Goal: Navigation & Orientation: Find specific page/section

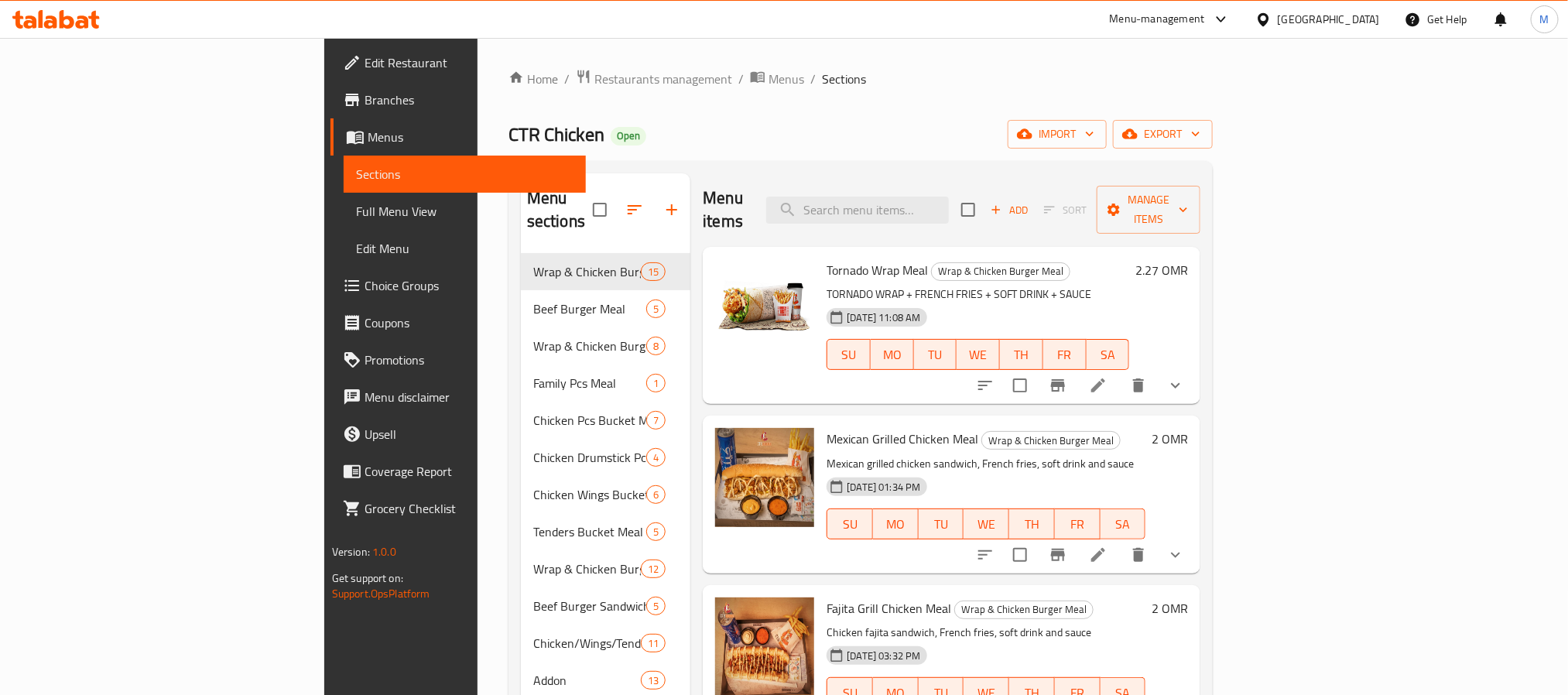
click at [1271, 21] on icon at bounding box center [1263, 19] width 16 height 16
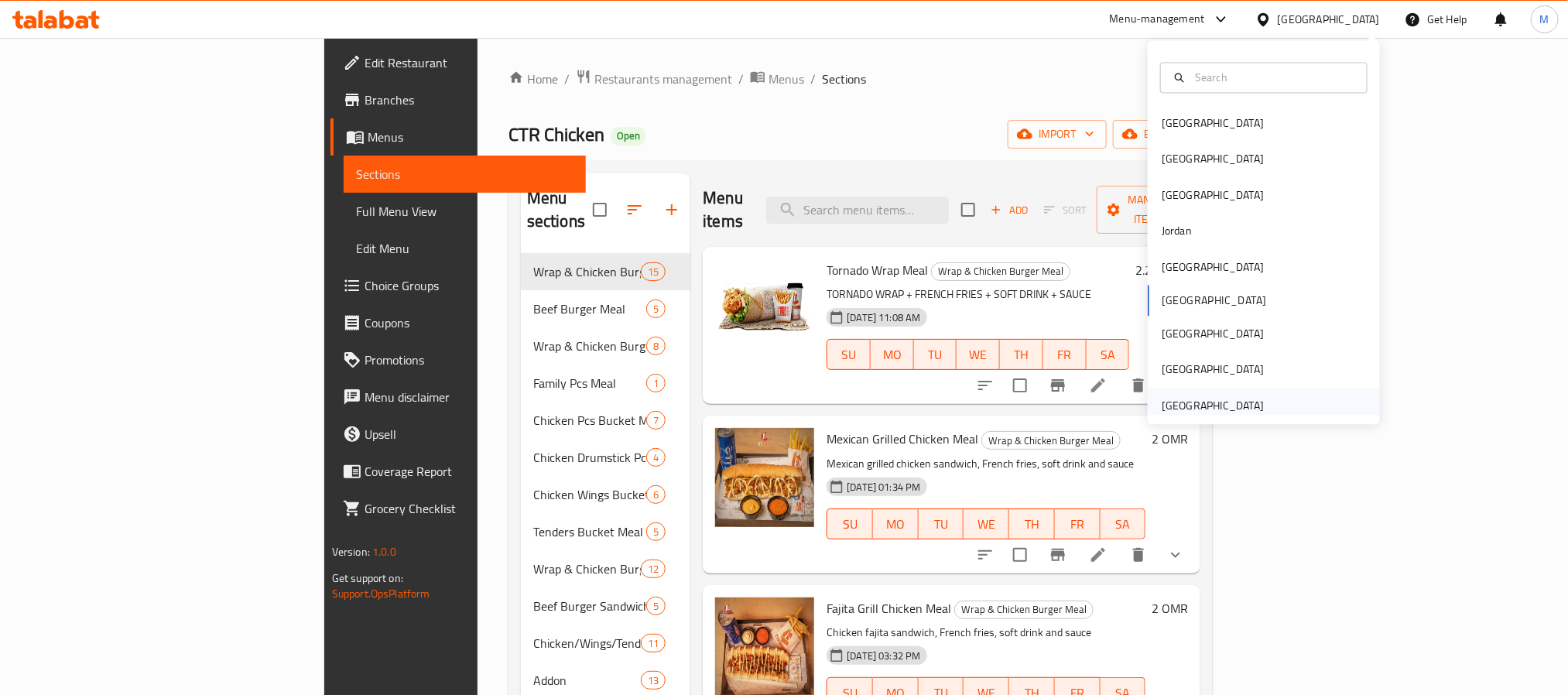
click at [1208, 405] on div "[GEOGRAPHIC_DATA]" at bounding box center [1212, 405] width 102 height 17
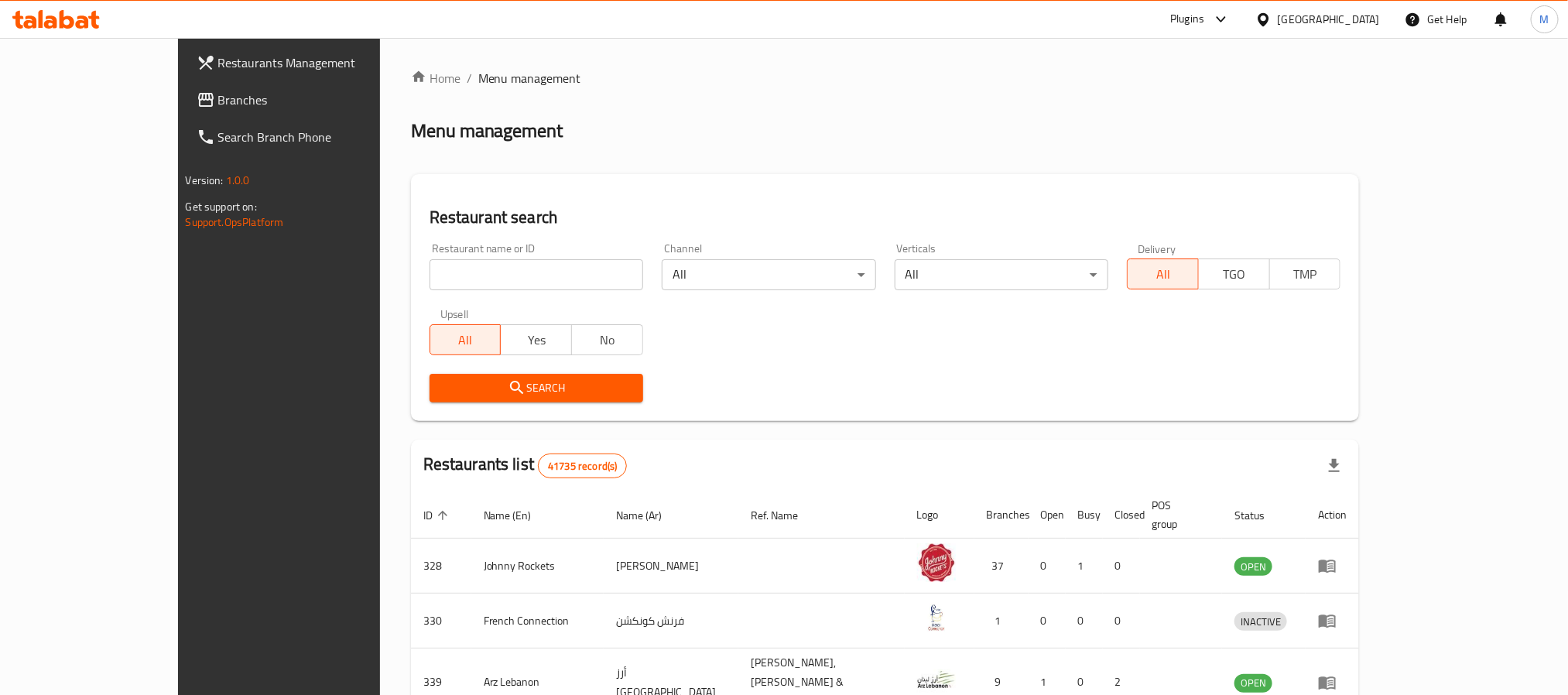
click at [218, 93] on span "Branches" at bounding box center [322, 100] width 209 height 19
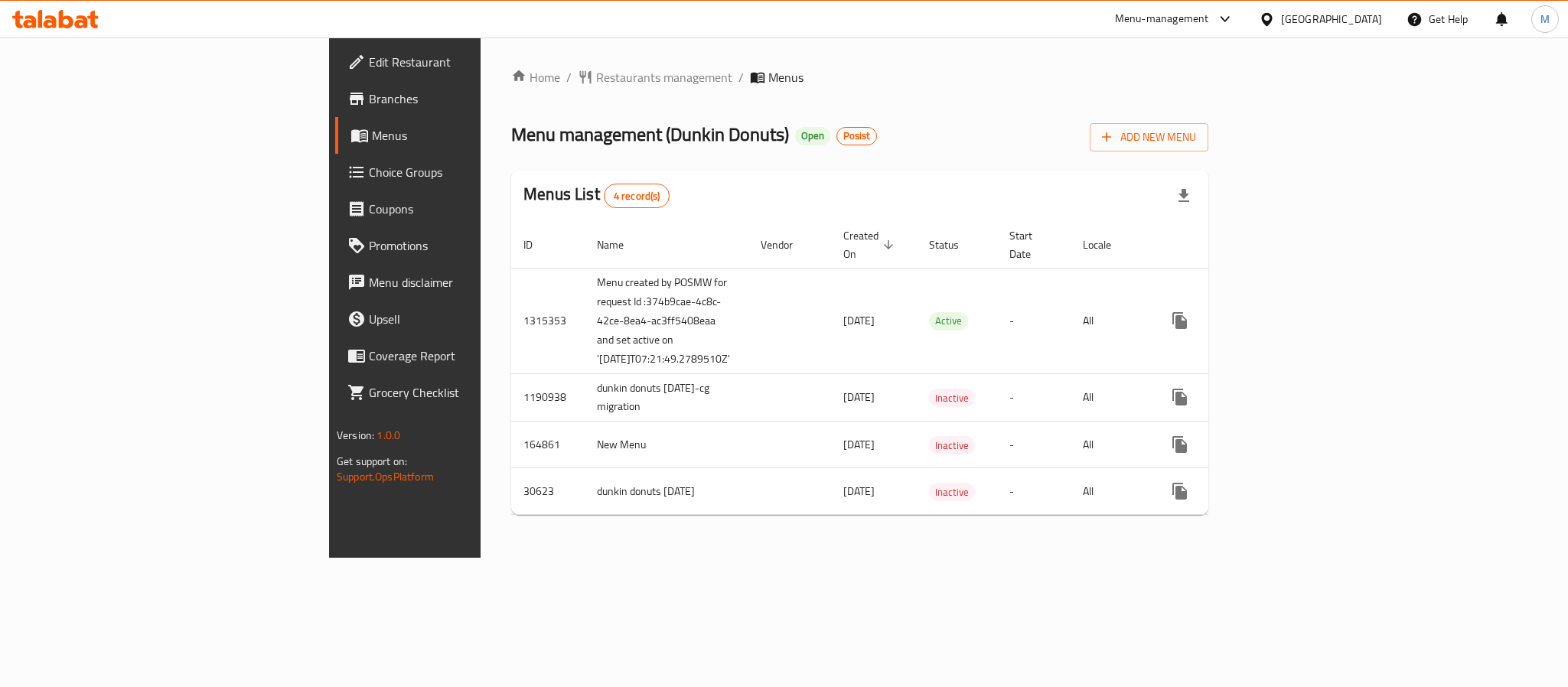
click at [1275, 12] on icon at bounding box center [1266, 18] width 16 height 16
click at [596, 74] on span "Restaurants management" at bounding box center [663, 78] width 136 height 18
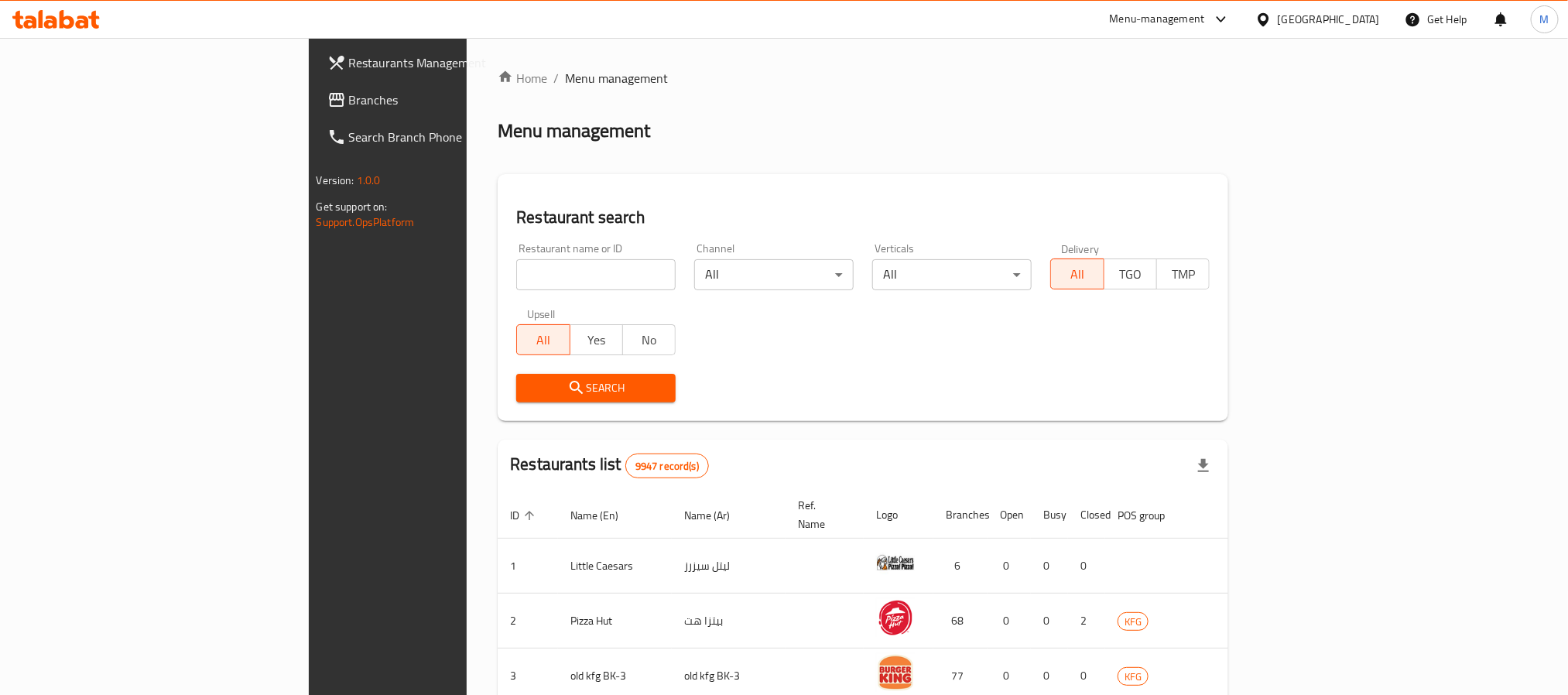
drag, startPoint x: 38, startPoint y: 106, endPoint x: 38, endPoint y: 96, distance: 10.0
click at [327, 106] on span at bounding box center [338, 100] width 22 height 19
